Goal: Use online tool/utility: Use online tool/utility

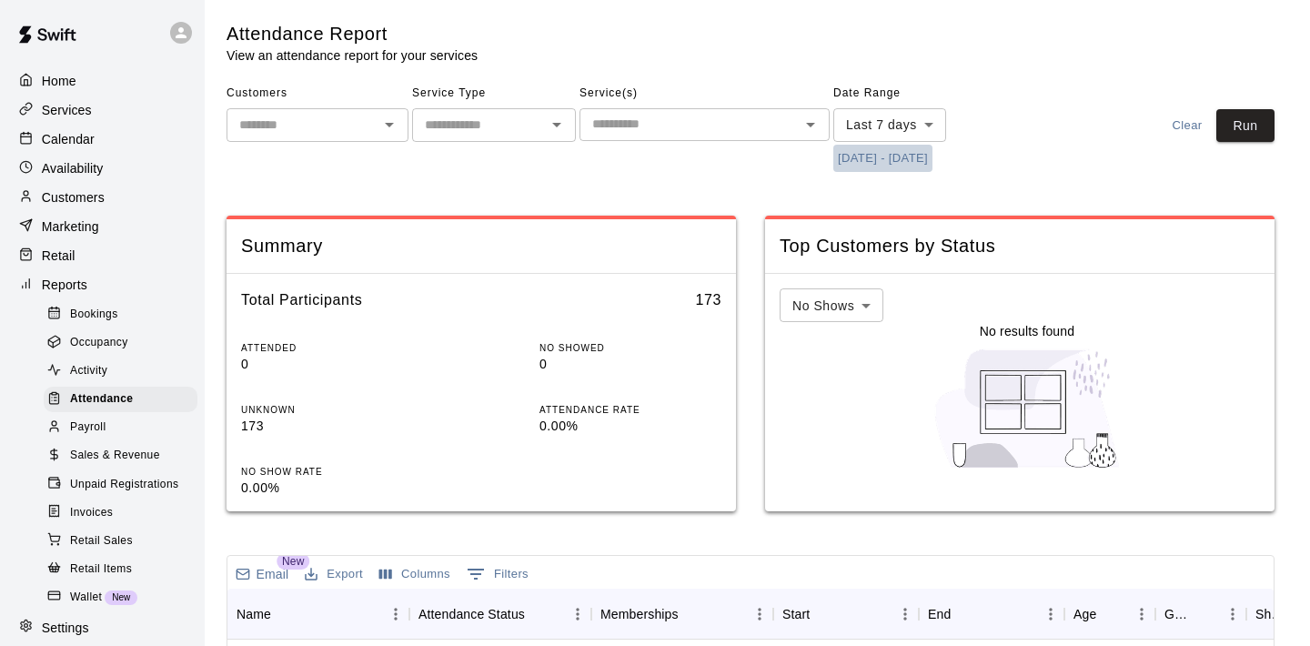
click at [919, 158] on button "[DATE] - [DATE]" at bounding box center [882, 159] width 99 height 28
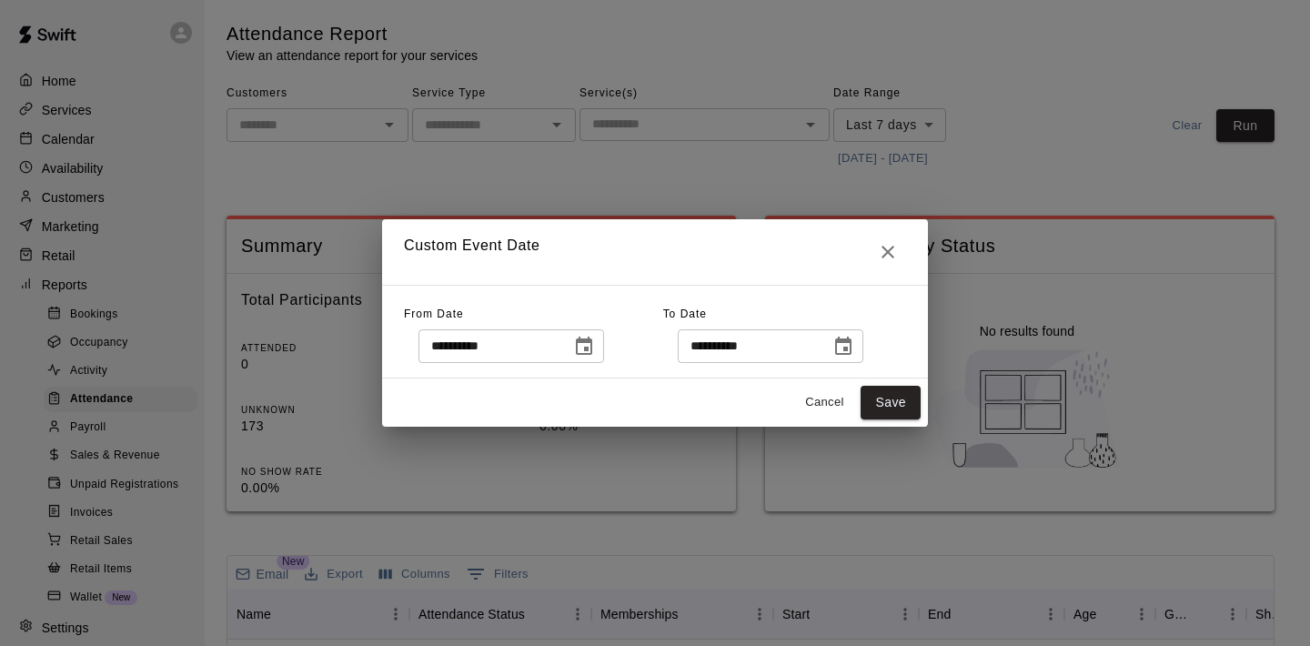
click at [590, 352] on icon "Choose date, selected date is Sep 9, 2025" at bounding box center [584, 347] width 22 height 22
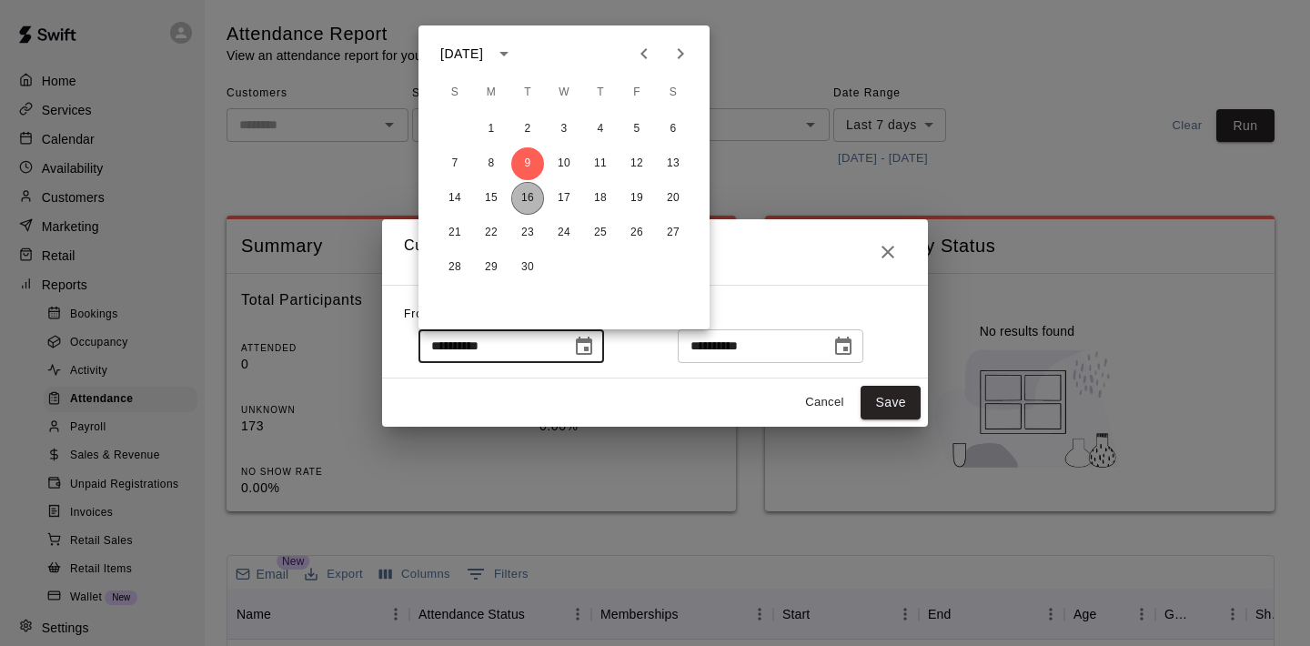
click at [526, 206] on button "16" at bounding box center [527, 198] width 33 height 33
type input "**********"
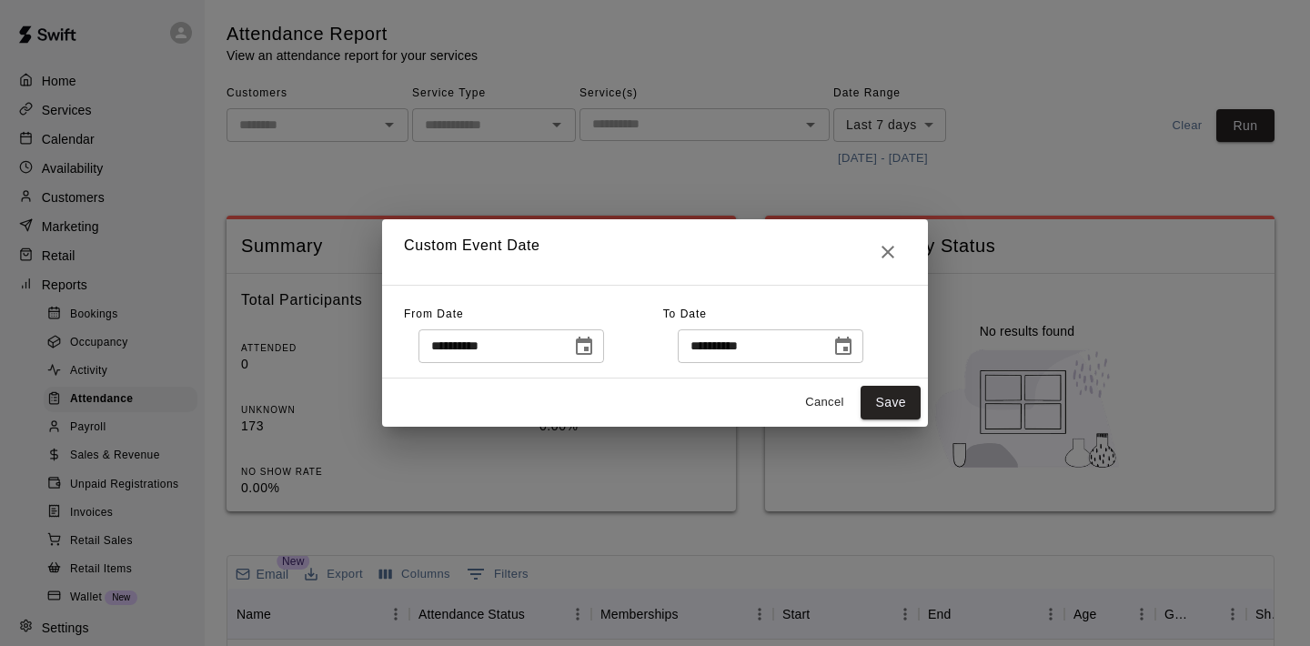
click at [898, 384] on div "Cancel Save" at bounding box center [655, 402] width 546 height 48
click at [890, 400] on button "Save" at bounding box center [890, 403] width 60 height 34
type input "******"
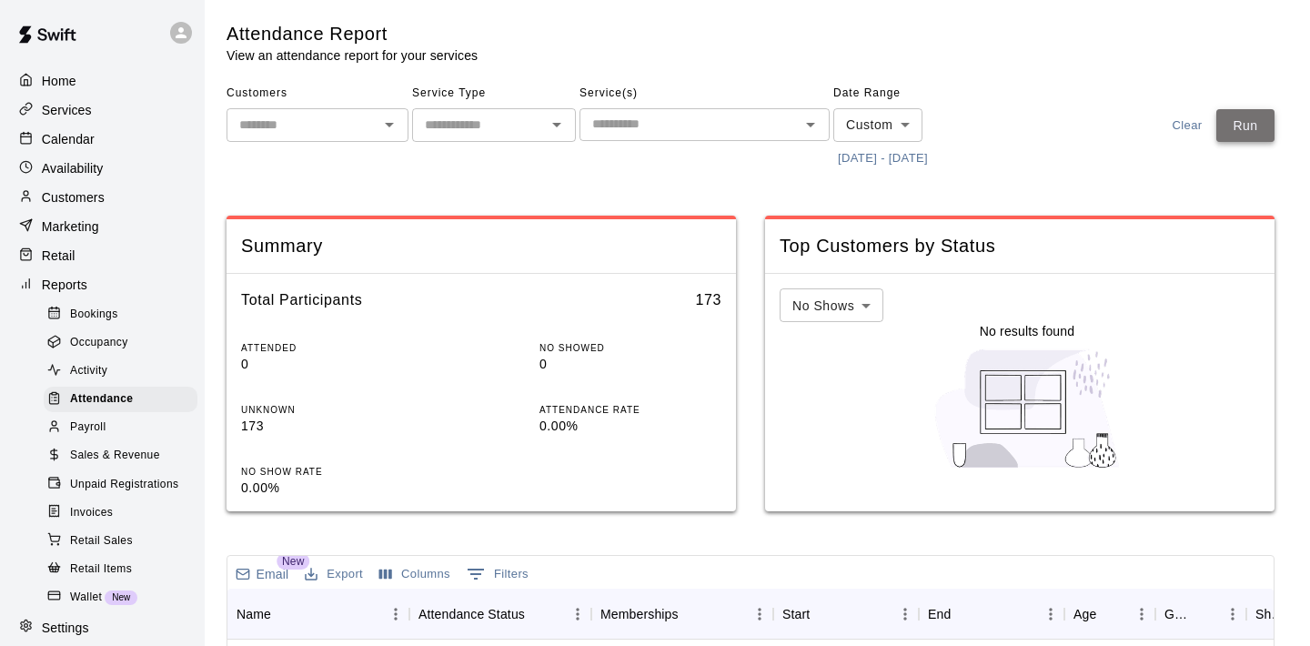
click at [1249, 131] on button "Run" at bounding box center [1245, 126] width 58 height 34
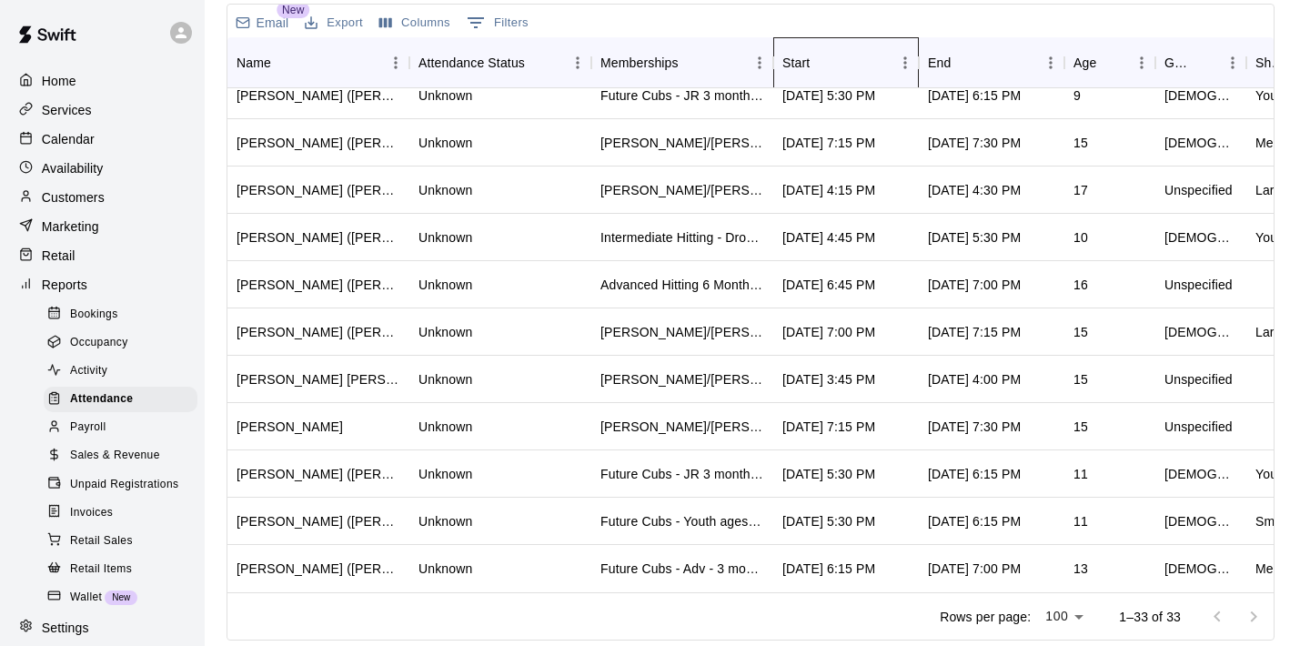
scroll to position [1057, 0]
click at [822, 76] on div "Start" at bounding box center [836, 62] width 109 height 51
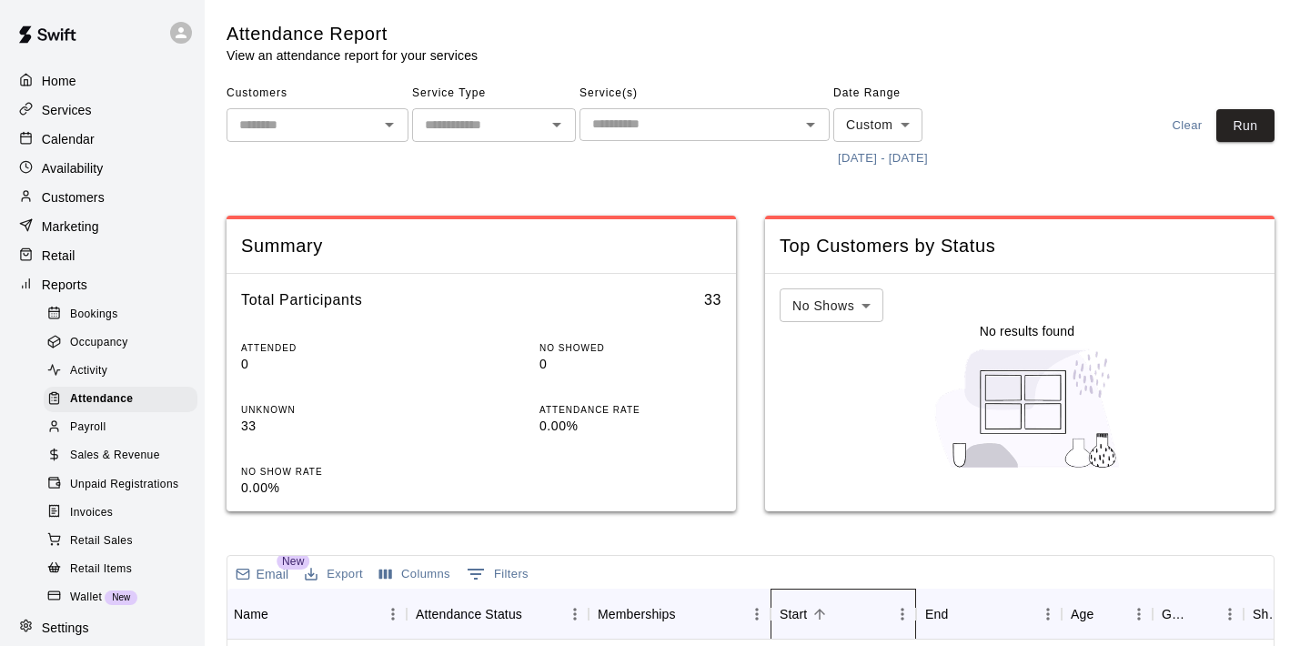
scroll to position [0, 0]
click at [1254, 124] on button "Run" at bounding box center [1245, 126] width 58 height 34
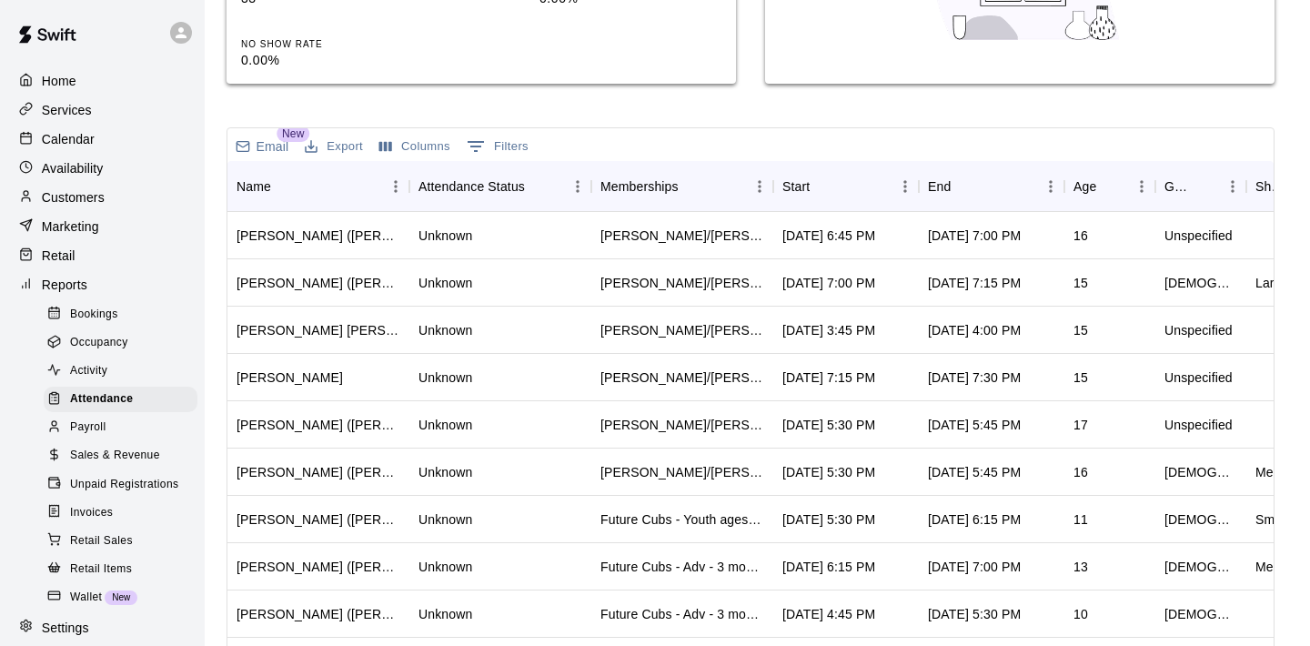
scroll to position [427, 0]
click at [825, 192] on icon "Sort" at bounding box center [822, 186] width 16 height 16
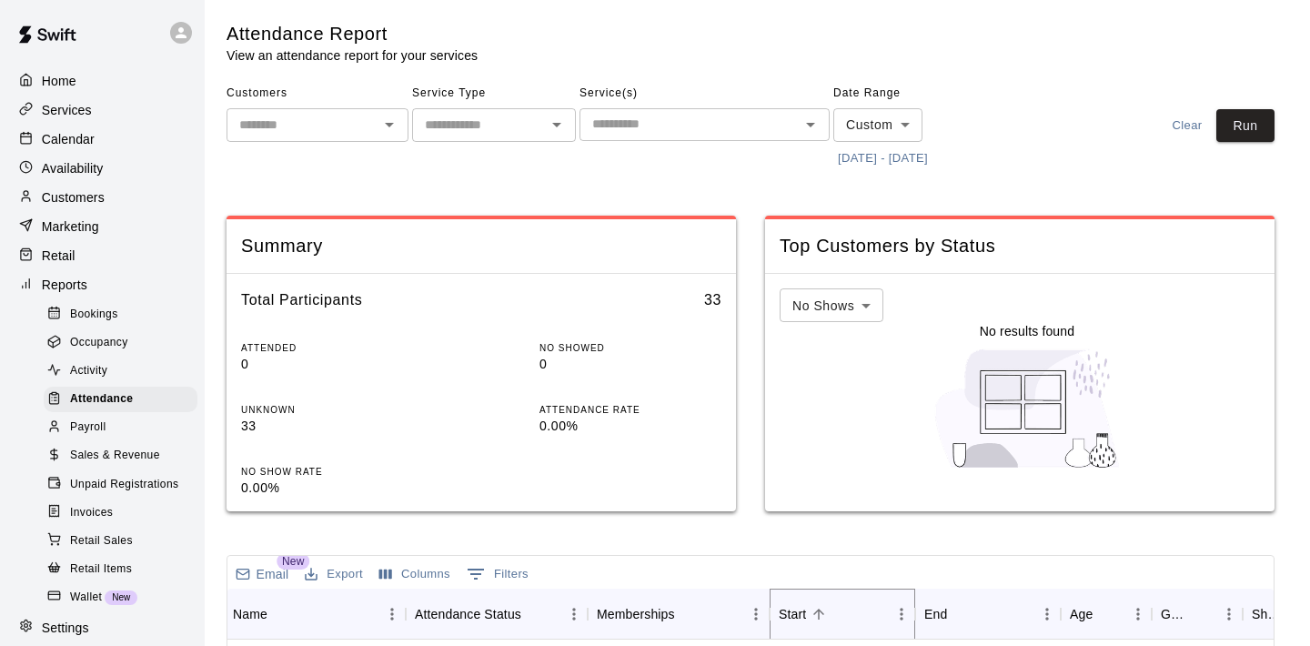
scroll to position [0, 0]
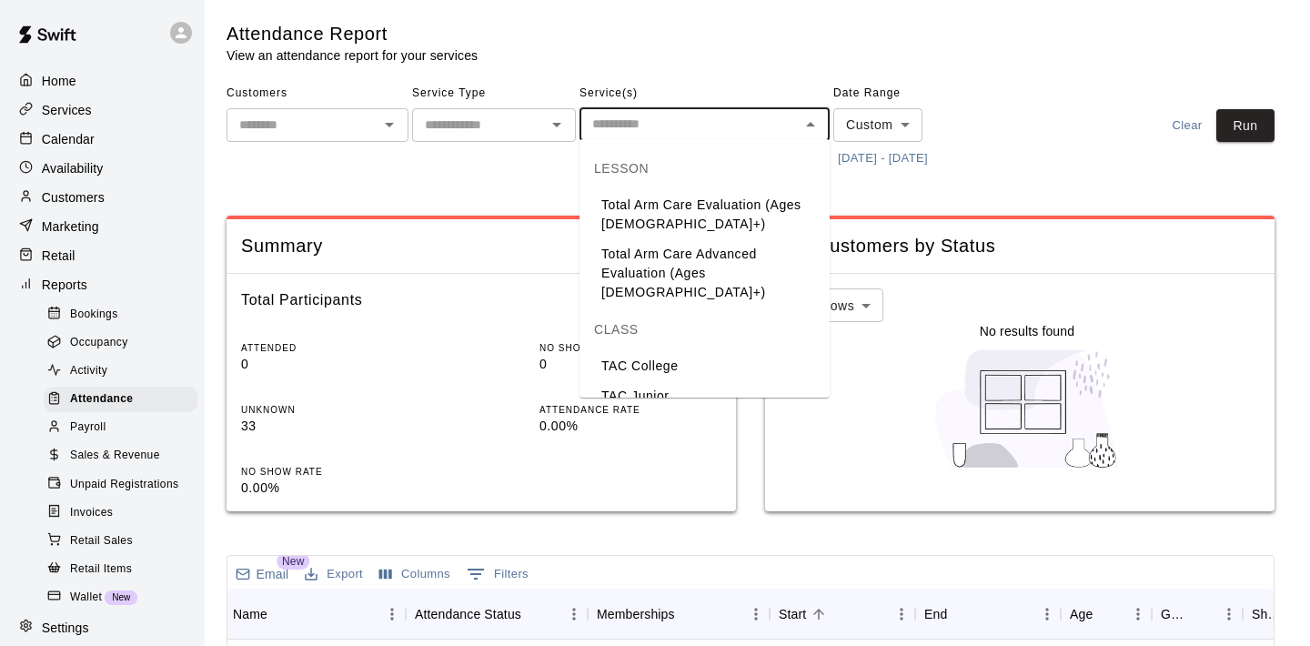
click at [791, 113] on input "text" at bounding box center [689, 124] width 209 height 23
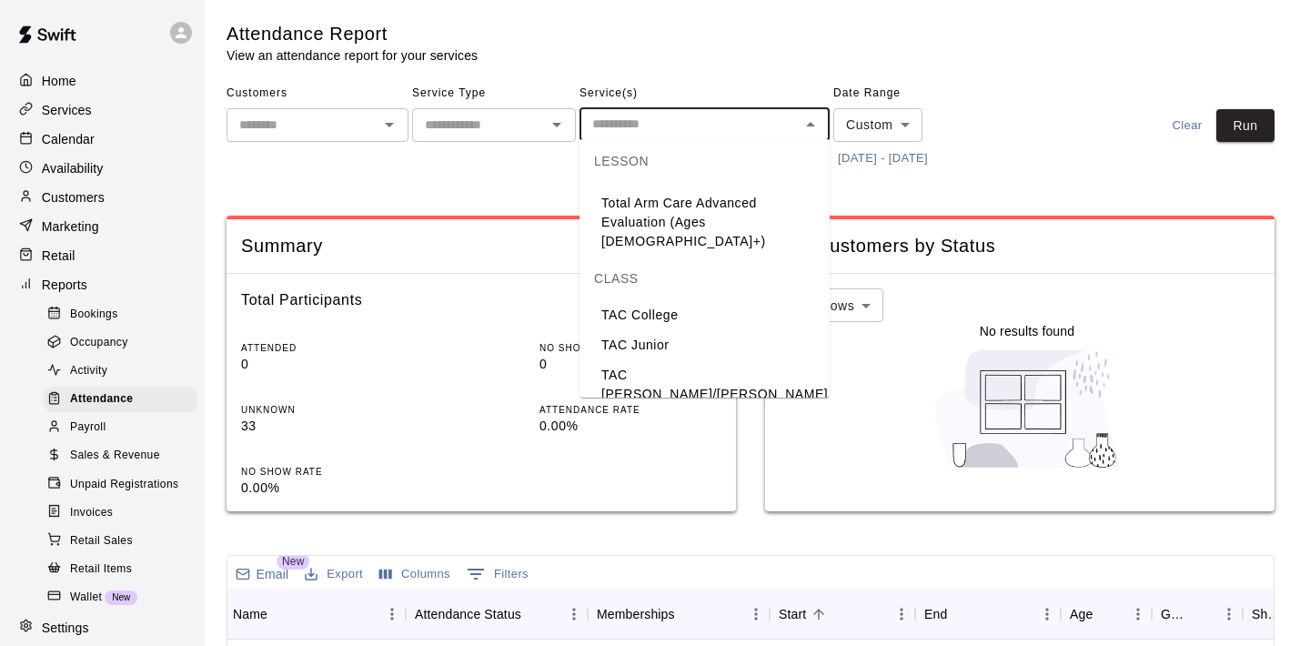
click at [637, 362] on li "TAC [PERSON_NAME]/[PERSON_NAME]" at bounding box center [704, 384] width 250 height 49
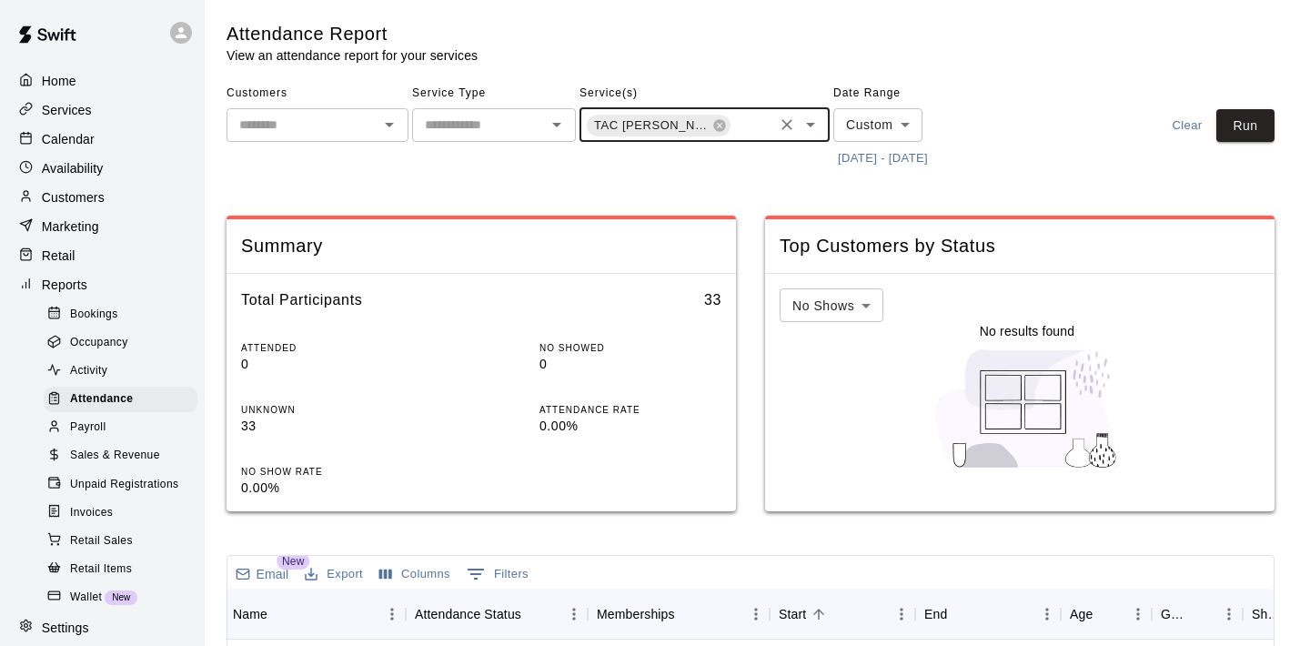
click at [811, 134] on icon "Open" at bounding box center [810, 125] width 22 height 22
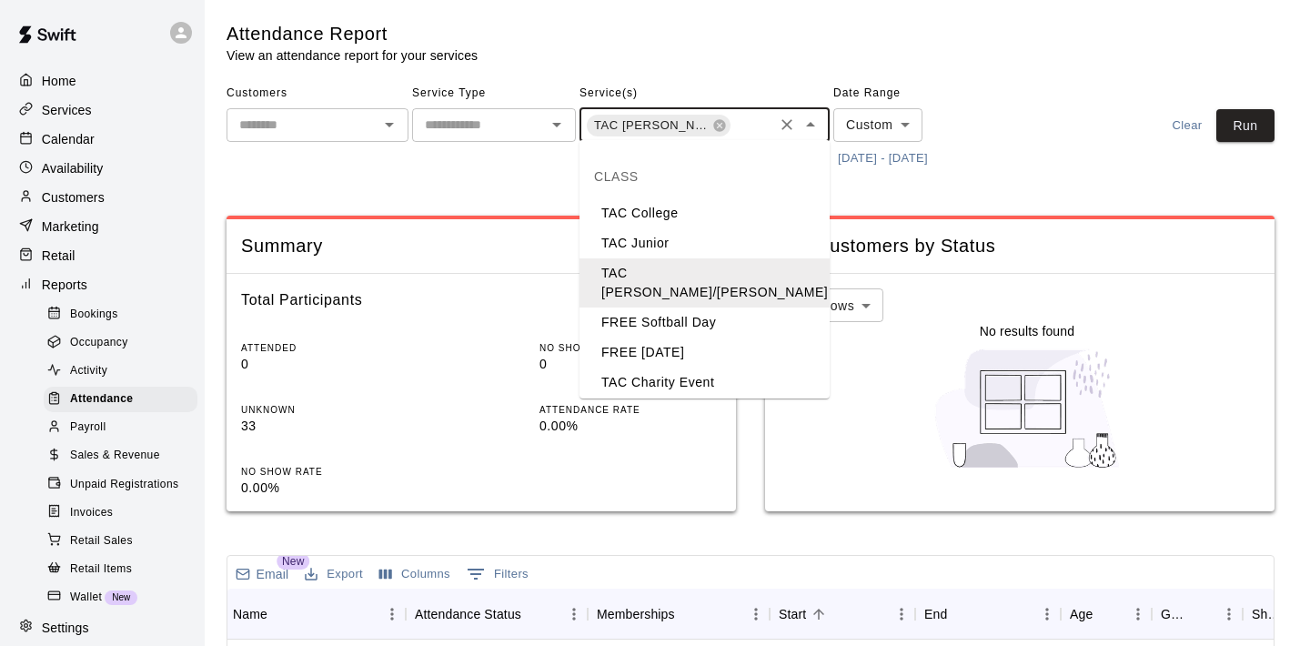
scroll to position [152, 0]
click at [693, 399] on li "TAC [PERSON_NAME]/[PERSON_NAME]" at bounding box center [704, 423] width 250 height 49
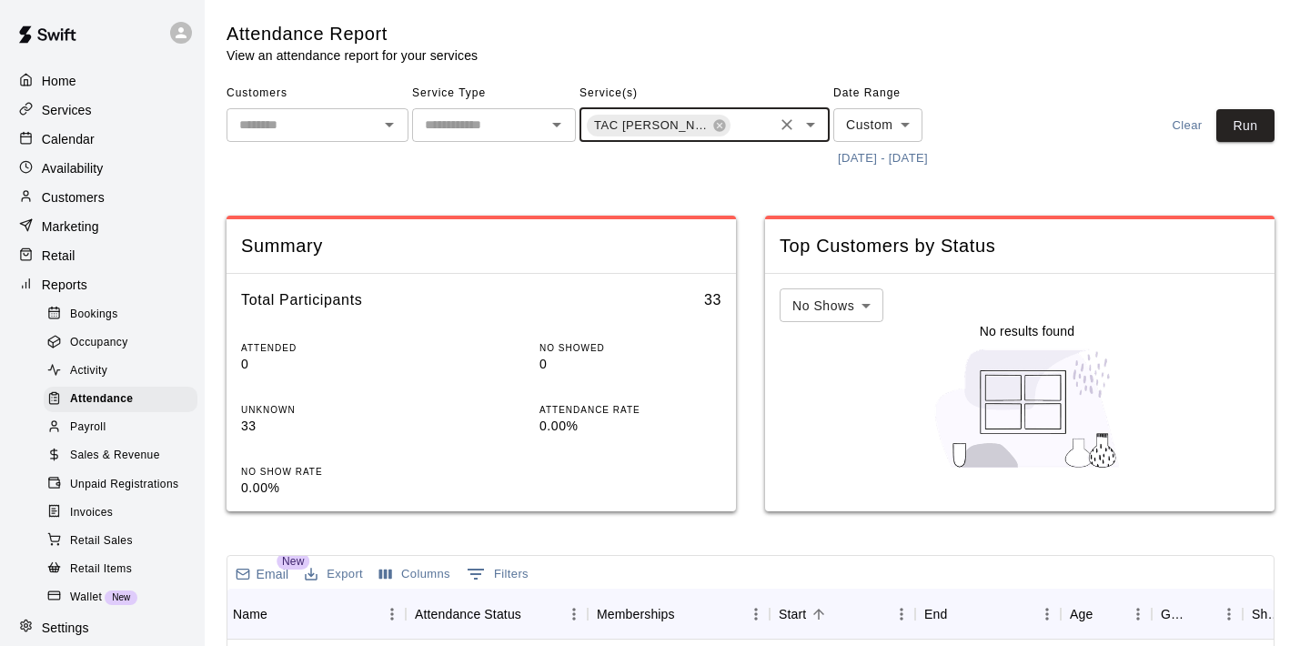
scroll to position [0, 85]
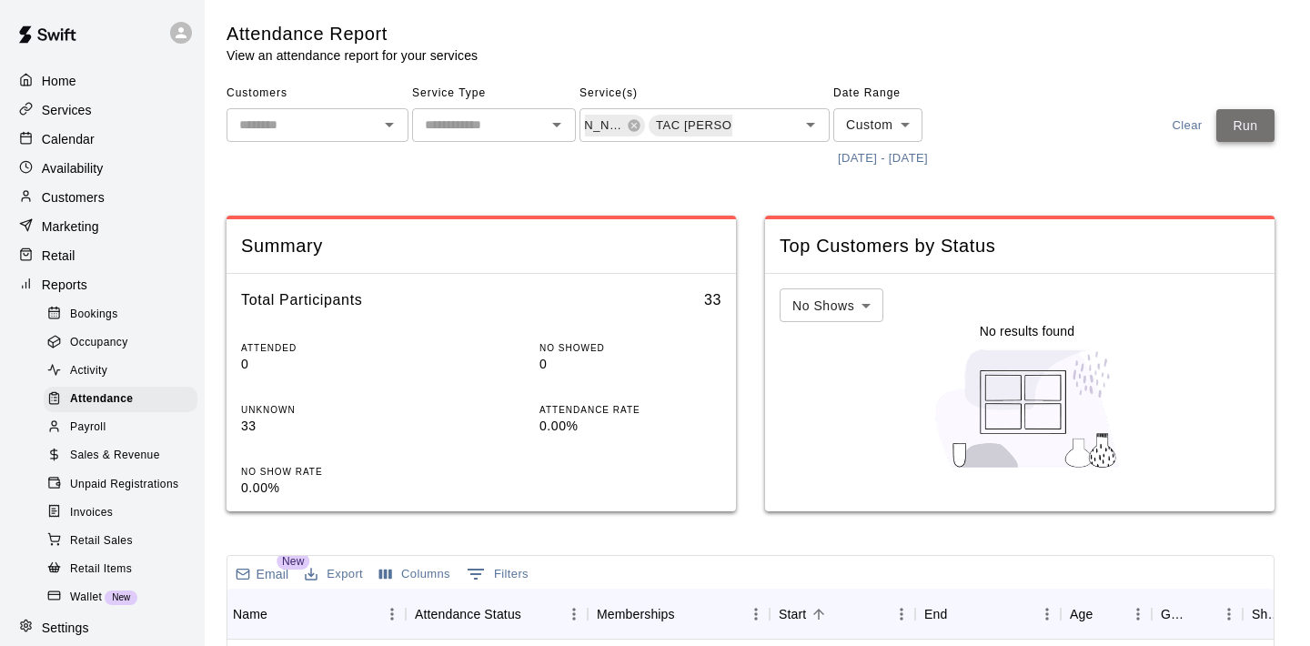
click at [1224, 139] on button "Run" at bounding box center [1245, 126] width 58 height 34
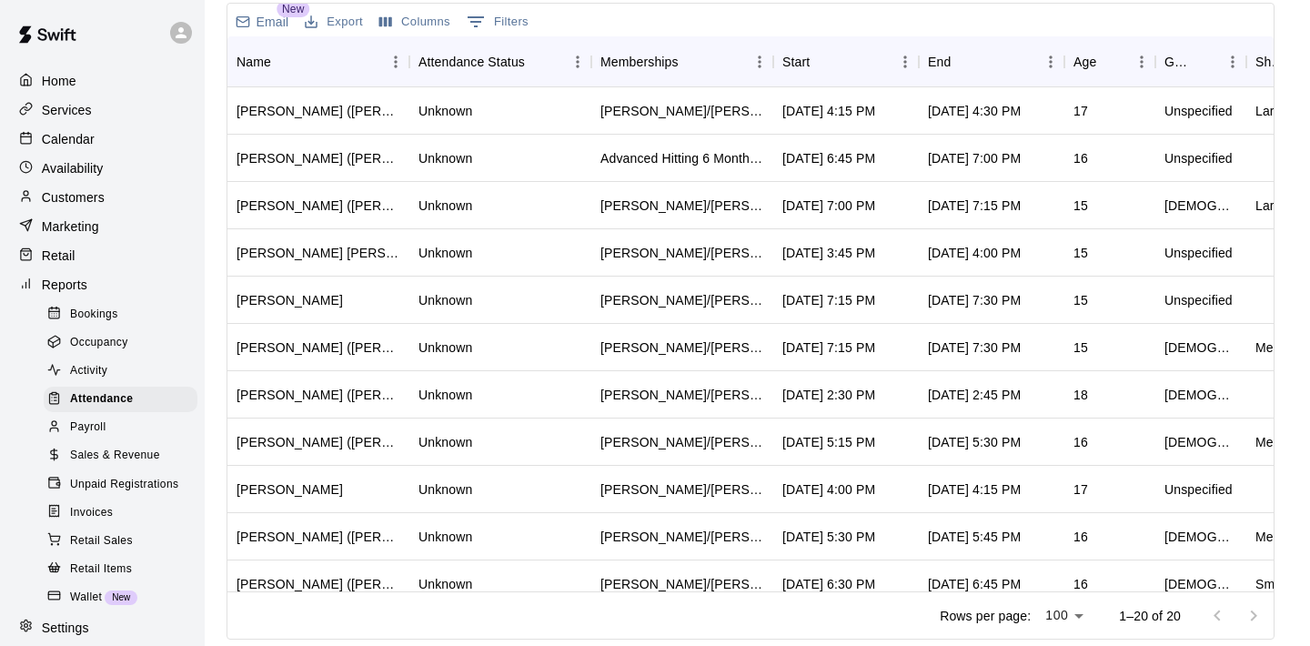
scroll to position [551, 0]
click at [837, 44] on div "Start" at bounding box center [836, 62] width 109 height 51
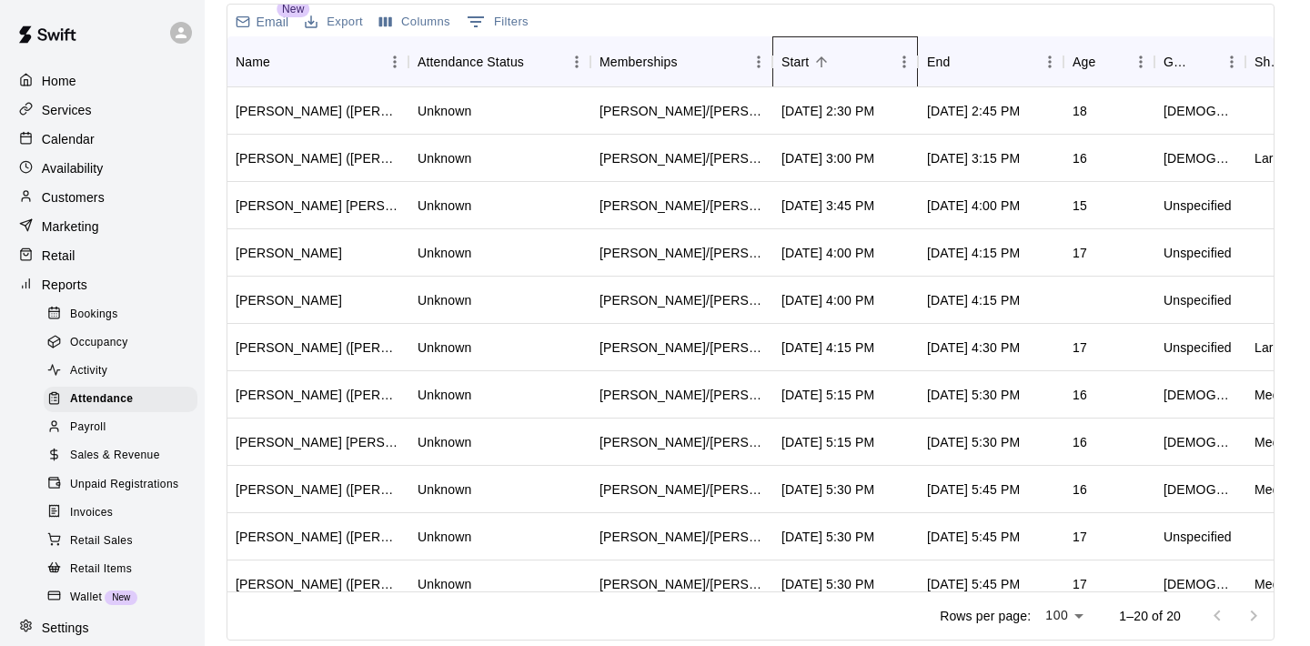
scroll to position [0, 1]
